Goal: Check status

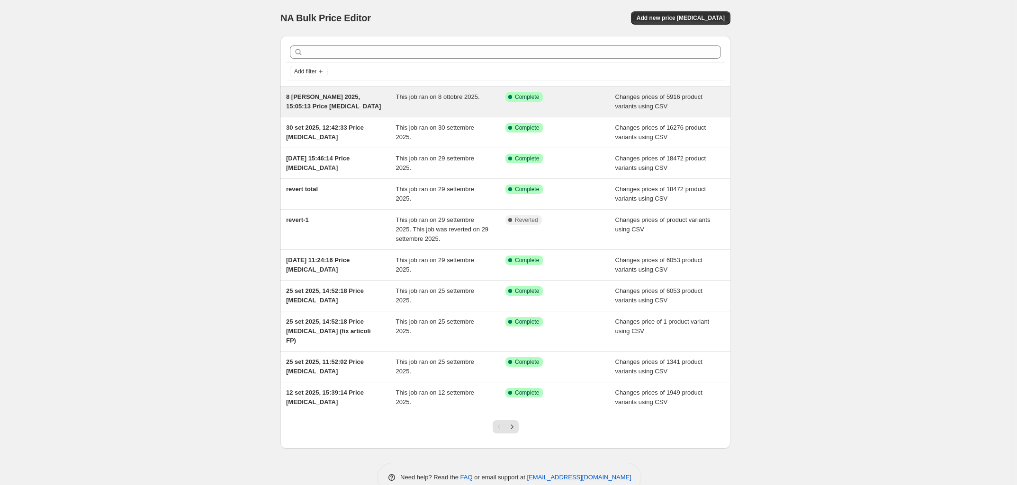
click at [447, 108] on div "This job ran on 8 ottobre 2025." at bounding box center [451, 101] width 110 height 19
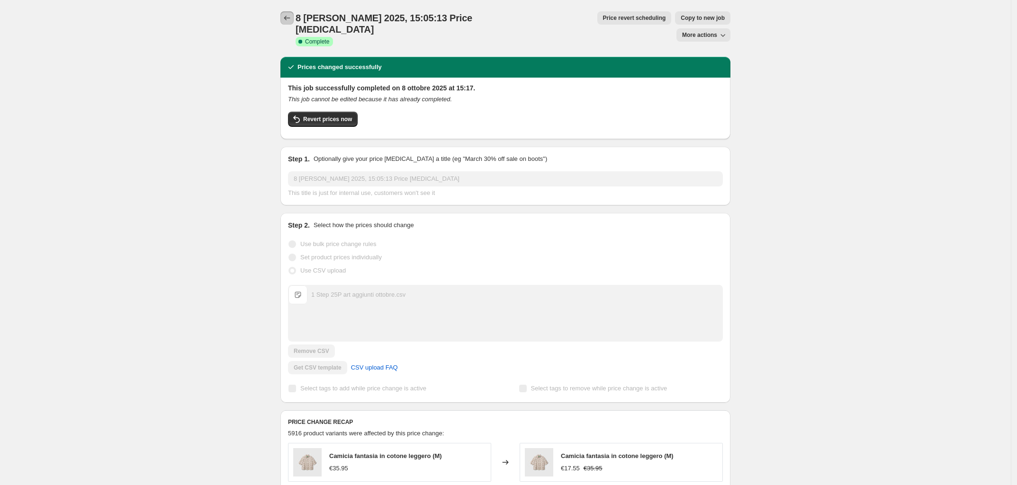
click at [292, 16] on icon "Price change jobs" at bounding box center [286, 17] width 9 height 9
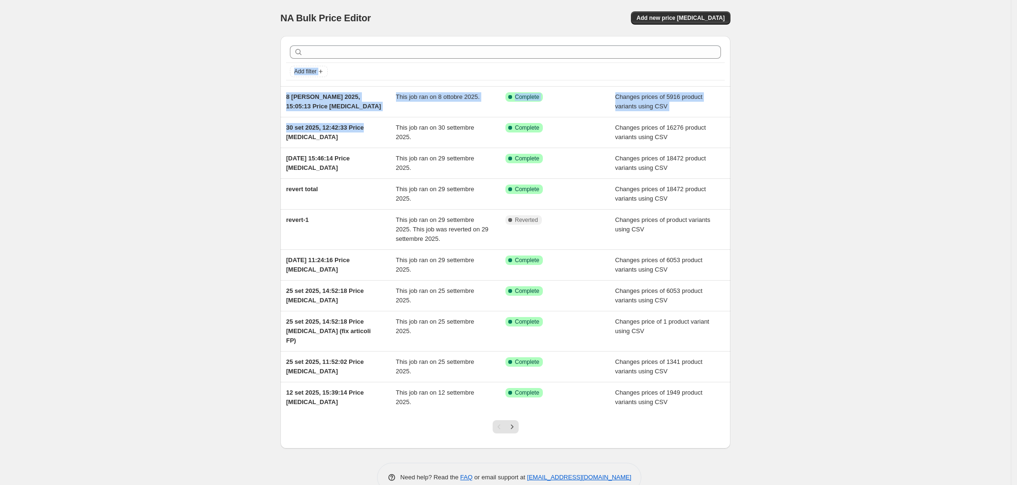
drag, startPoint x: 370, startPoint y: 127, endPoint x: 189, endPoint y: 64, distance: 190.9
click at [186, 66] on div "NA Bulk Price Editor. This page is ready NA Bulk Price Editor Add new price [ME…" at bounding box center [505, 253] width 1011 height 507
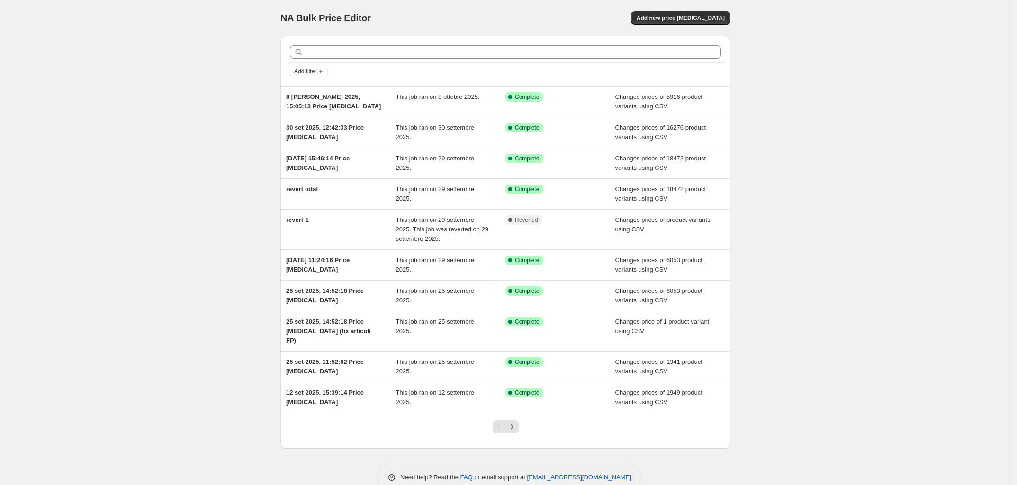
click at [221, 27] on div "NA Bulk Price Editor. This page is ready NA Bulk Price Editor Add new price [ME…" at bounding box center [505, 253] width 1011 height 507
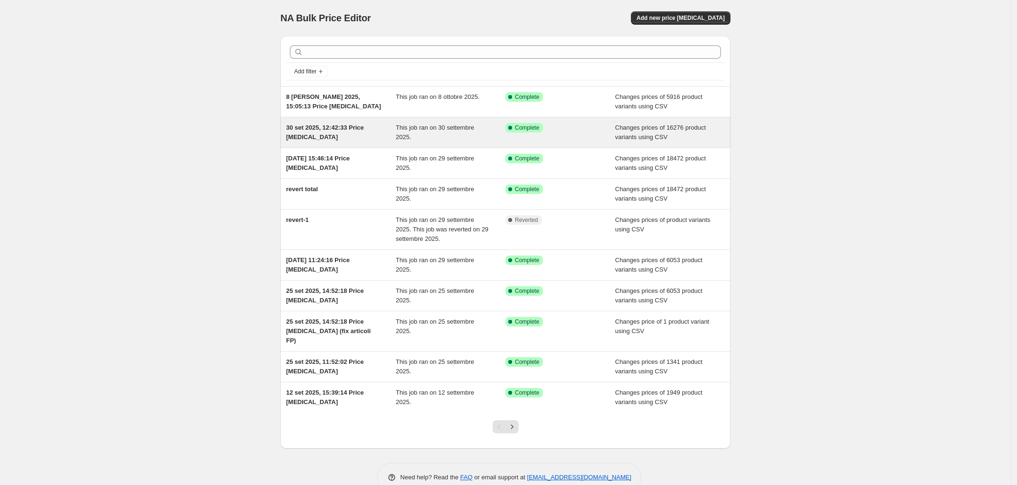
click at [327, 136] on div "30 set 2025, 12:42:33 Price [MEDICAL_DATA]" at bounding box center [341, 132] width 110 height 19
